Goal: Go to known website: Go to known website

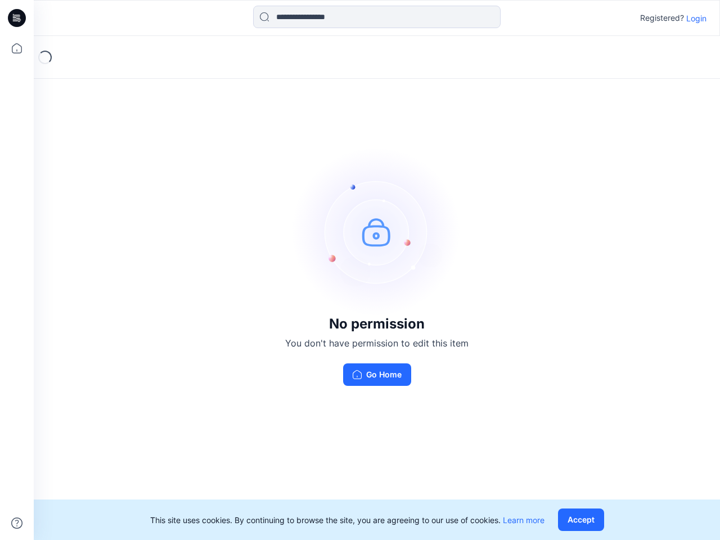
click at [360, 270] on img at bounding box center [377, 231] width 169 height 169
click at [17, 18] on icon at bounding box center [18, 18] width 5 height 1
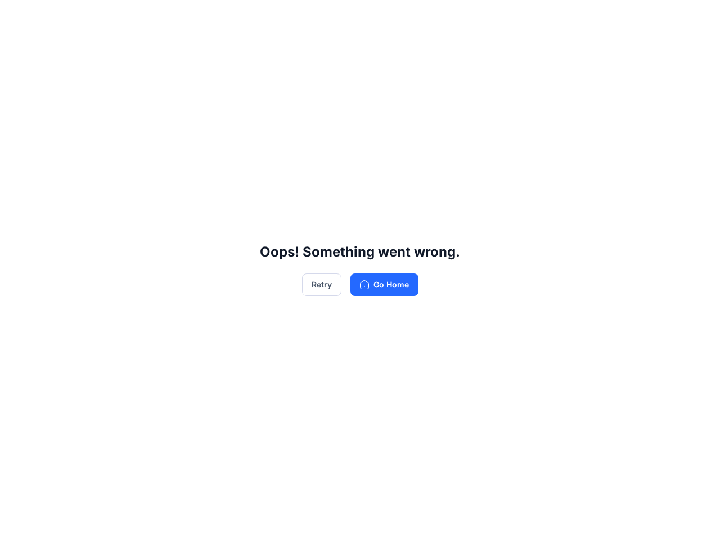
click at [17, 48] on div "Oops! Something went wrong. Retry Go Home" at bounding box center [360, 270] width 720 height 540
click at [17, 523] on div "Oops! Something went wrong. Retry Go Home" at bounding box center [360, 270] width 720 height 540
click at [377, 17] on div "Oops! Something went wrong. Retry Go Home" at bounding box center [360, 270] width 720 height 540
click at [697, 18] on div "Oops! Something went wrong. Retry Go Home" at bounding box center [360, 270] width 720 height 540
click at [584, 520] on div "Oops! Something went wrong. Retry Go Home" at bounding box center [360, 270] width 720 height 540
